Goal: Task Accomplishment & Management: Manage account settings

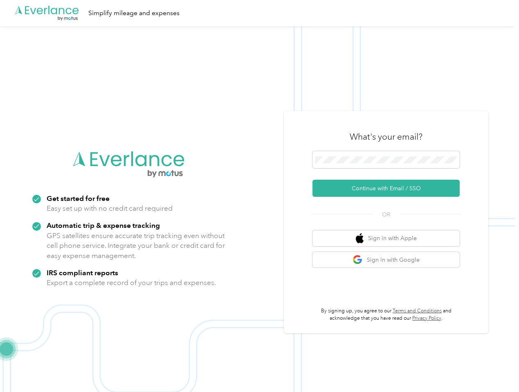
click at [259, 196] on img at bounding box center [257, 222] width 514 height 392
click at [259, 13] on div ".cls-1 { fill: #00adee; } .cls-2 { fill: #fff; } .cls-3 { fill: #707372; } .cls…" at bounding box center [257, 13] width 514 height 26
click at [389, 188] on button "Continue with Email / SSO" at bounding box center [385, 188] width 147 height 17
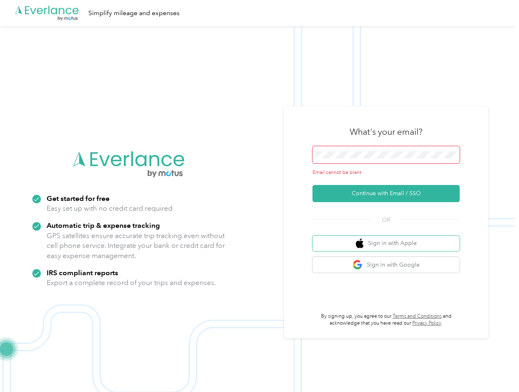
click at [389, 238] on button "Sign in with Apple" at bounding box center [385, 244] width 147 height 16
click at [389, 260] on button "Sign in with Google" at bounding box center [385, 265] width 147 height 16
